Goal: Navigation & Orientation: Find specific page/section

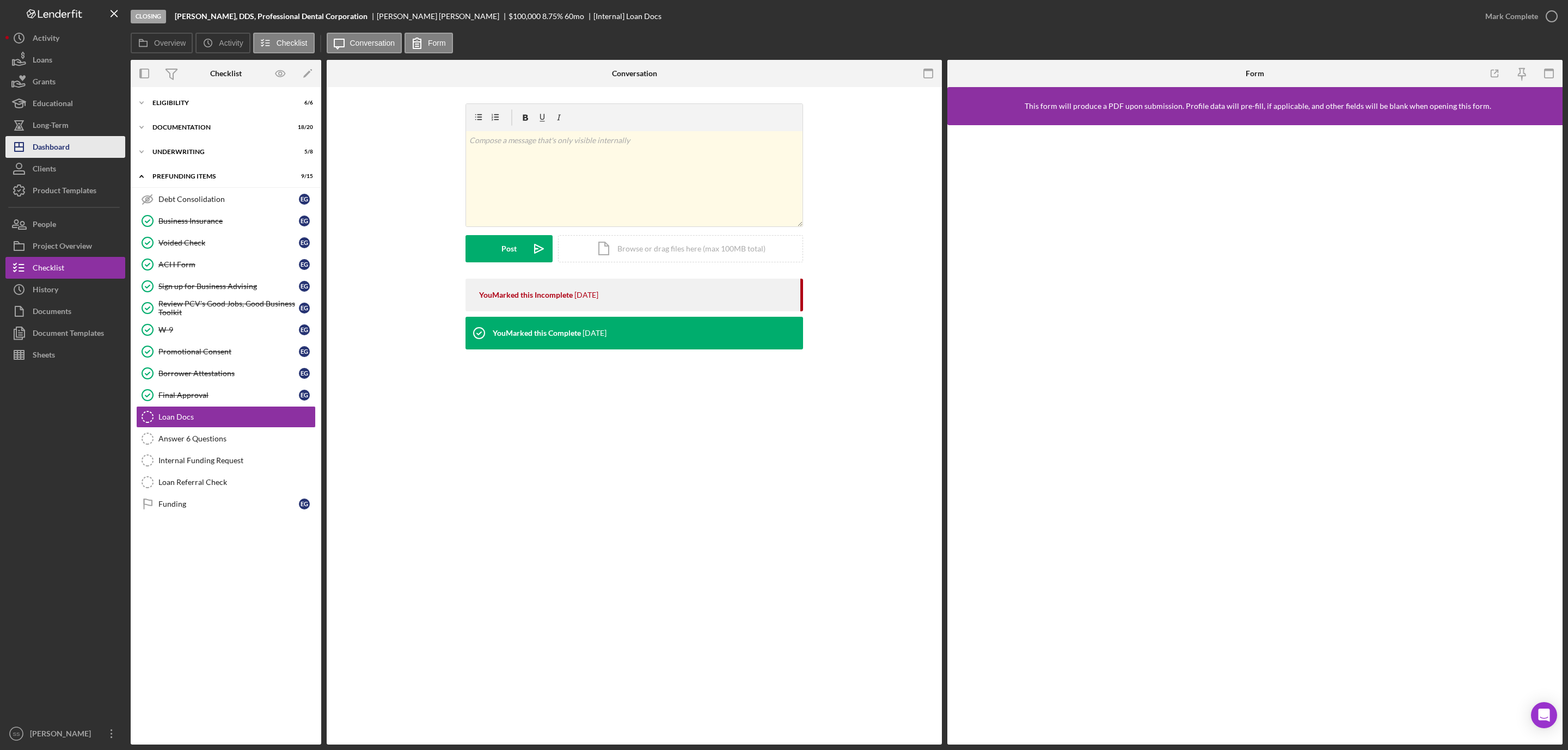
click at [78, 150] on button "Icon/Dashboard Dashboard" at bounding box center [66, 147] width 120 height 22
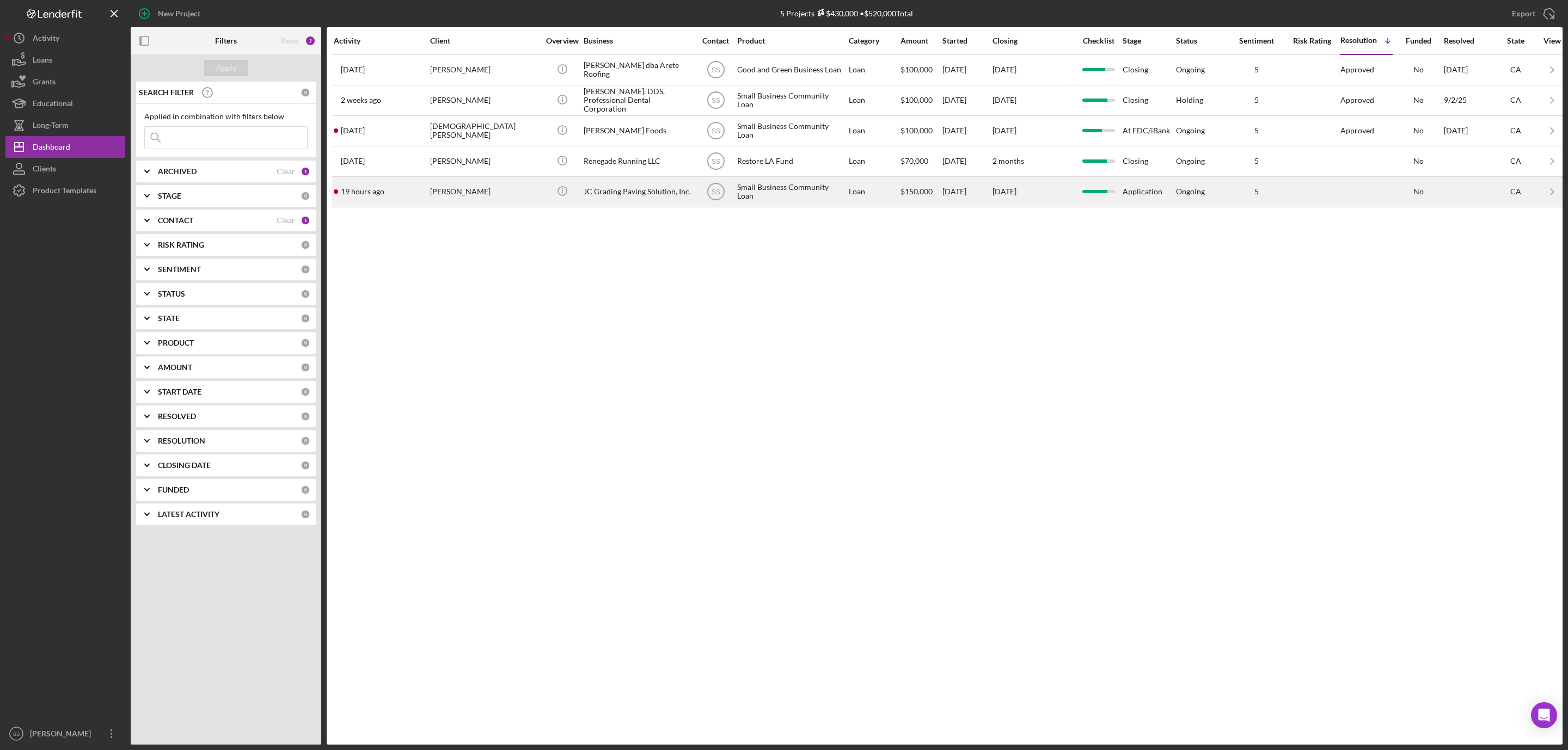
click at [489, 200] on div "[PERSON_NAME]" at bounding box center [484, 192] width 109 height 29
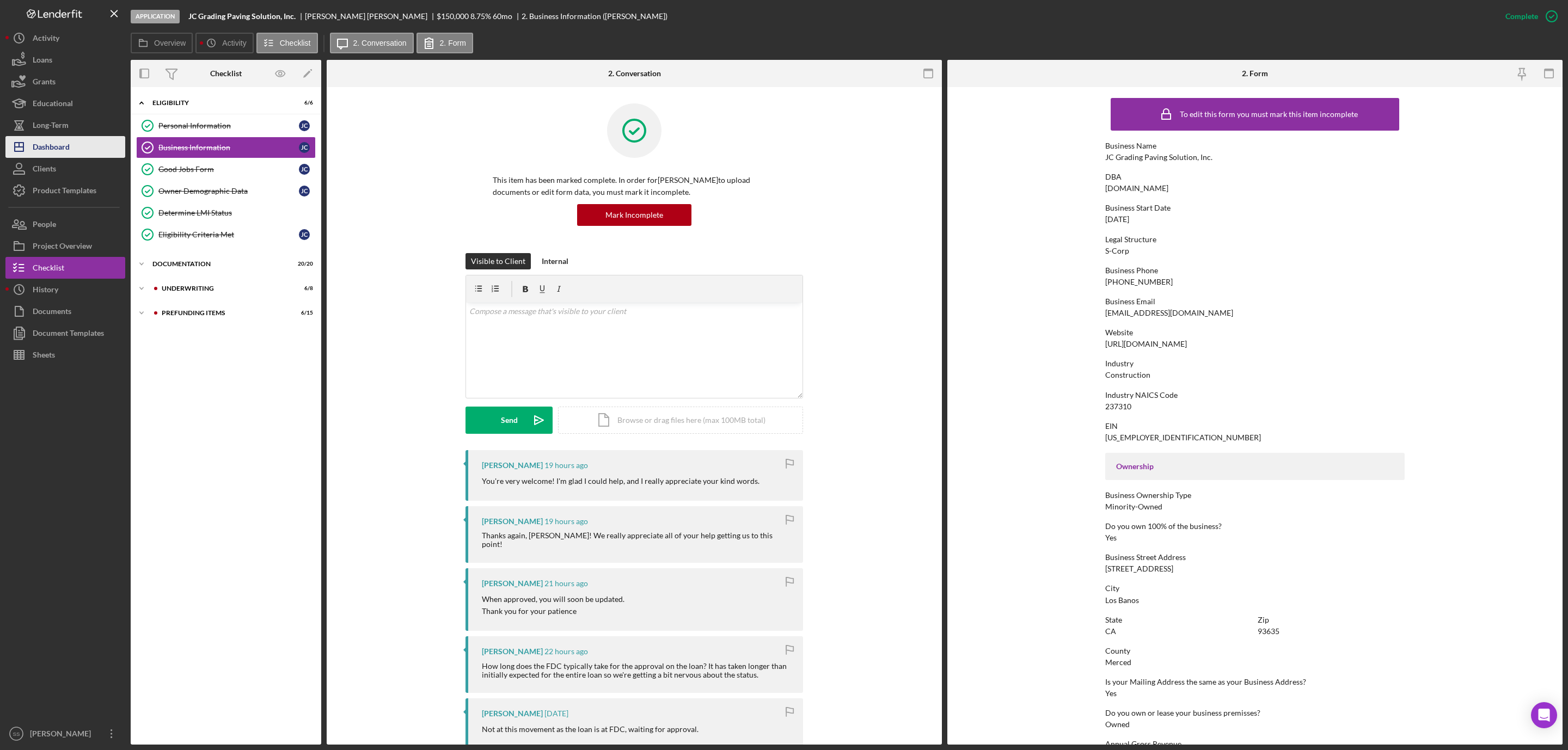
click at [53, 147] on div "Dashboard" at bounding box center [51, 148] width 37 height 24
